Goal: Navigation & Orientation: Go to known website

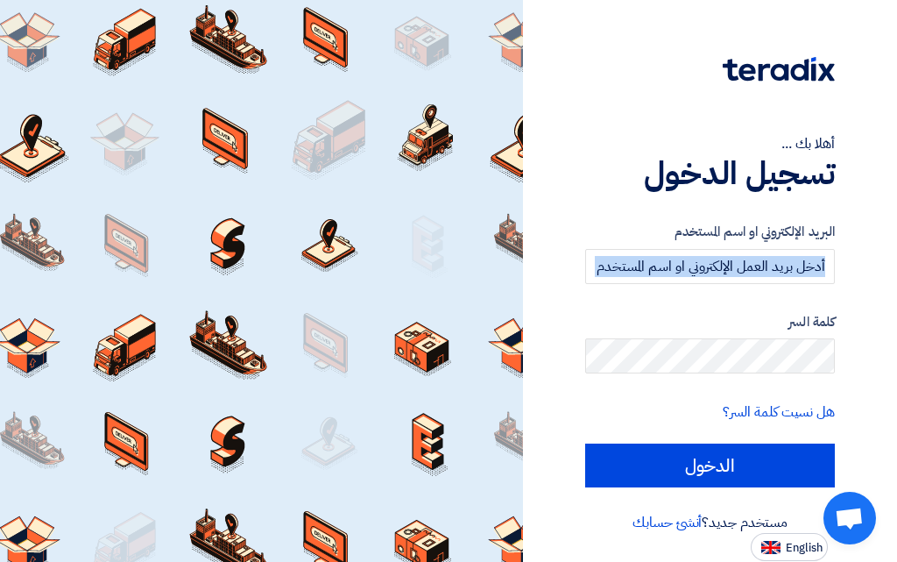
drag, startPoint x: 896, startPoint y: 280, endPoint x: 896, endPoint y: 326, distance: 45.6
click at [896, 326] on div "أهلا بك ... تسجيل الدخول البريد الإلكتروني او اسم المستخدم كلمة السر هل نسيت كل…" at bounding box center [710, 281] width 374 height 562
drag, startPoint x: 895, startPoint y: 376, endPoint x: 896, endPoint y: 388, distance: 12.3
click at [896, 378] on div "أهلا بك ... تسجيل الدخول البريد الإلكتروني او اسم المستخدم كلمة السر هل نسيت كل…" at bounding box center [710, 281] width 374 height 562
click at [308, 348] on div at bounding box center [261, 281] width 523 height 562
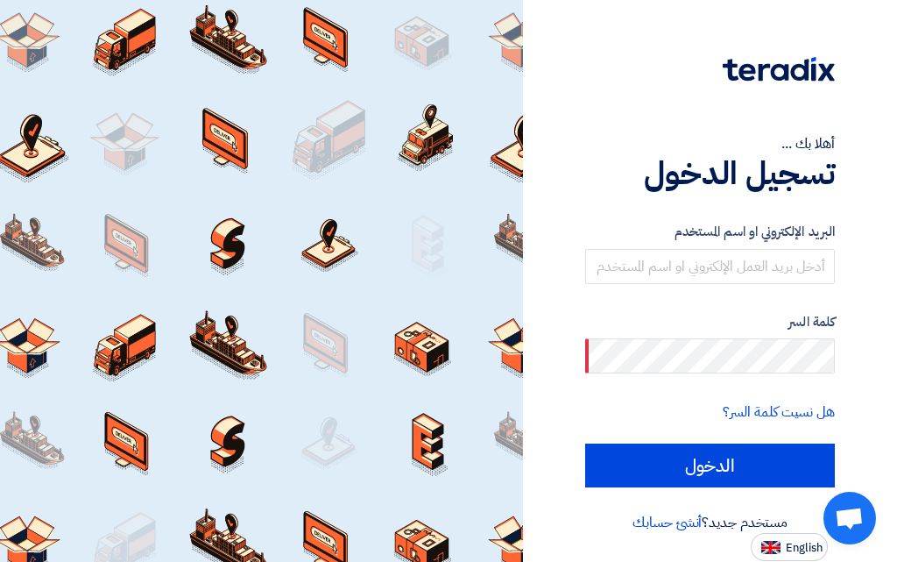
click at [514, 462] on div at bounding box center [261, 281] width 523 height 562
